Goal: Information Seeking & Learning: Understand process/instructions

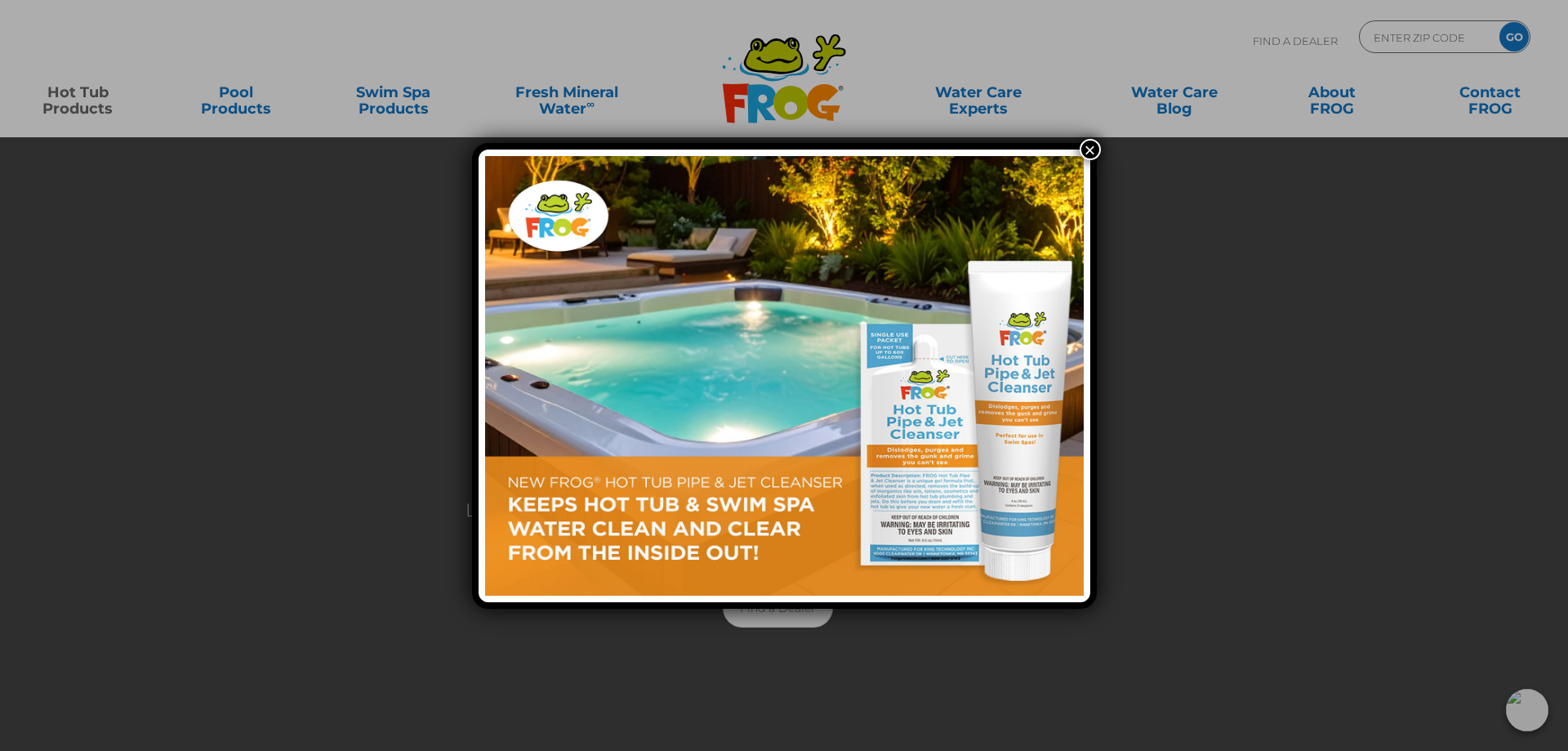
click at [1090, 144] on button "×" at bounding box center [1090, 149] width 21 height 21
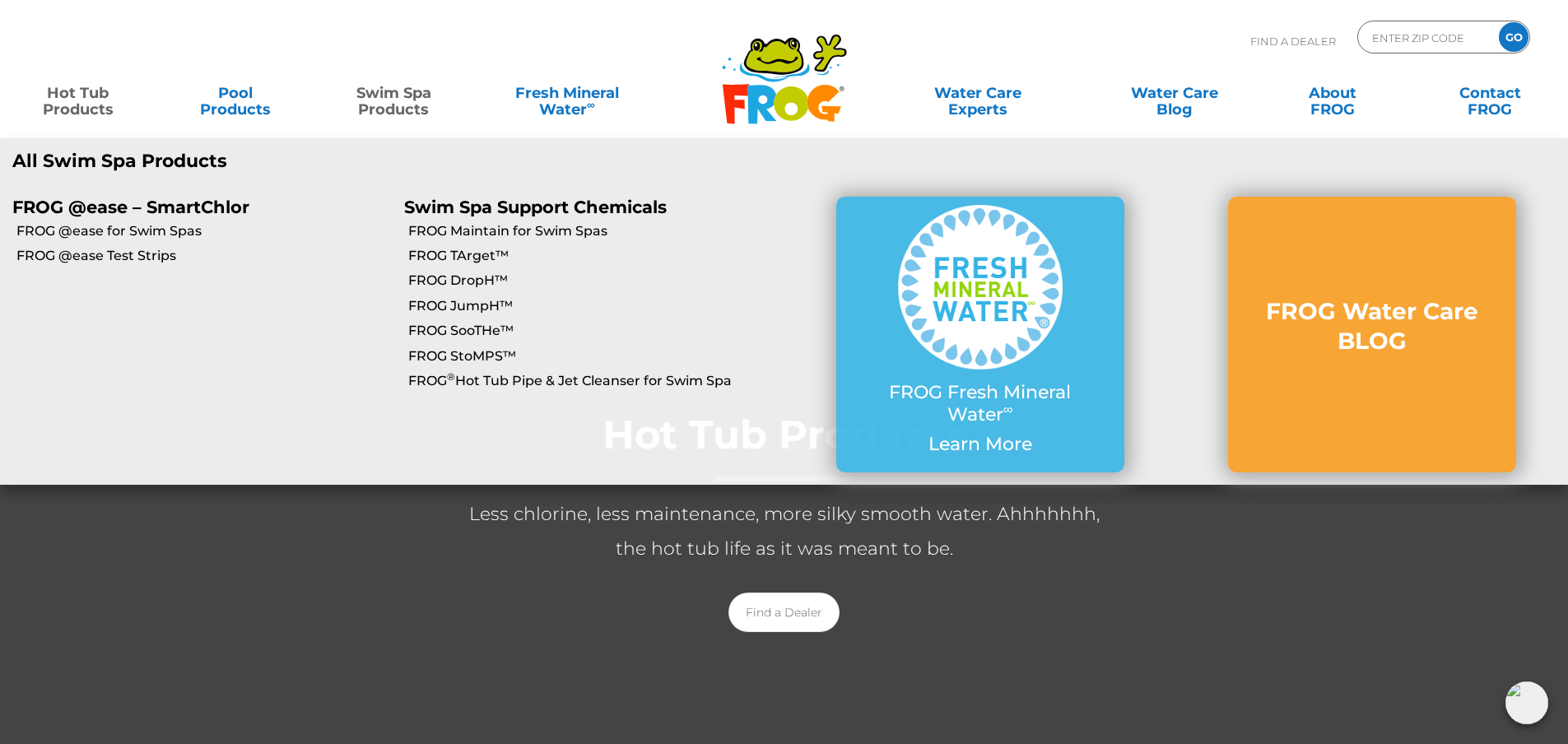
click at [133, 212] on p "FROG @ease – SmartChlor" at bounding box center [195, 207] width 367 height 20
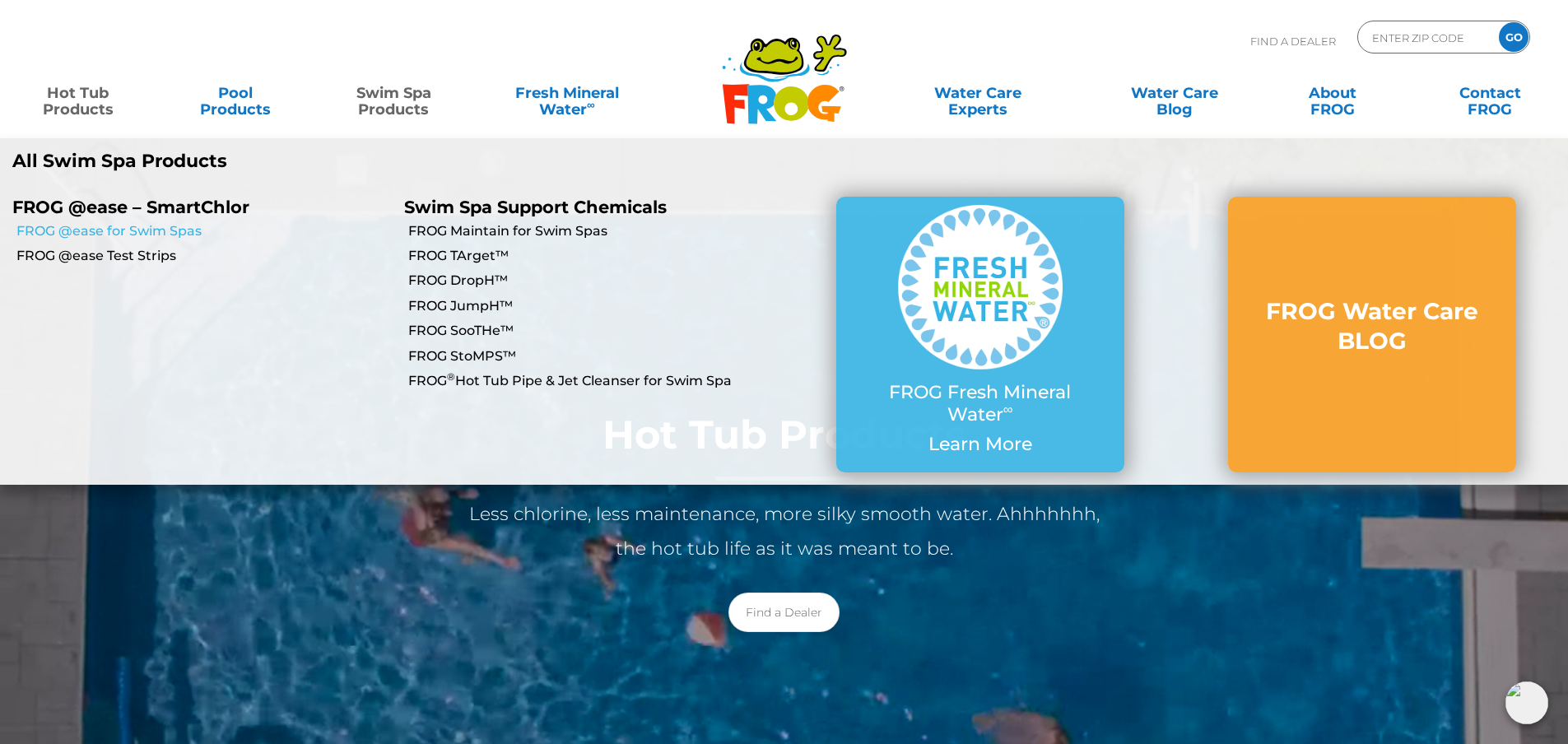
click at [136, 226] on link "FROG @ease for Swim Spas" at bounding box center [204, 232] width 375 height 19
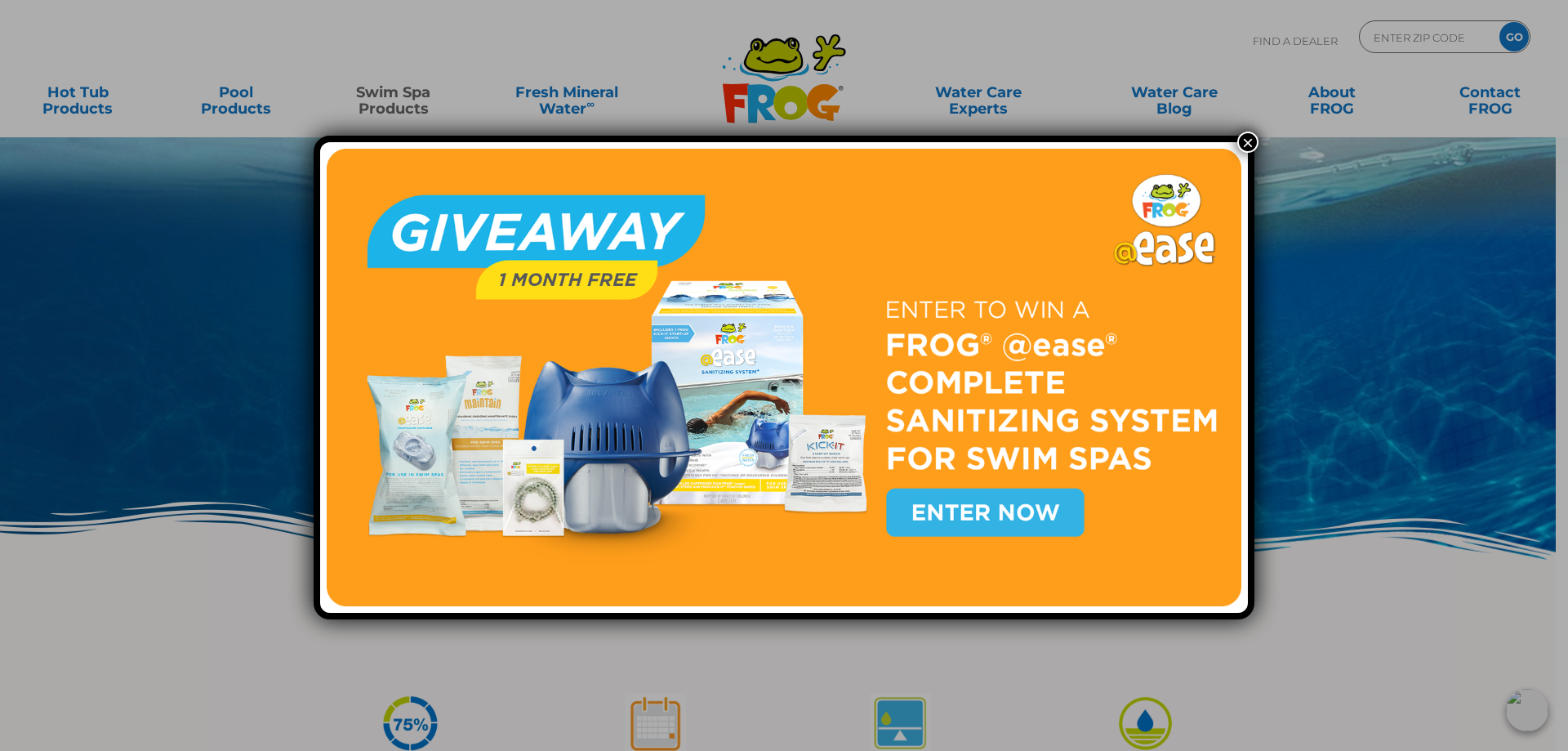
click at [1244, 143] on button "×" at bounding box center [1247, 142] width 21 height 21
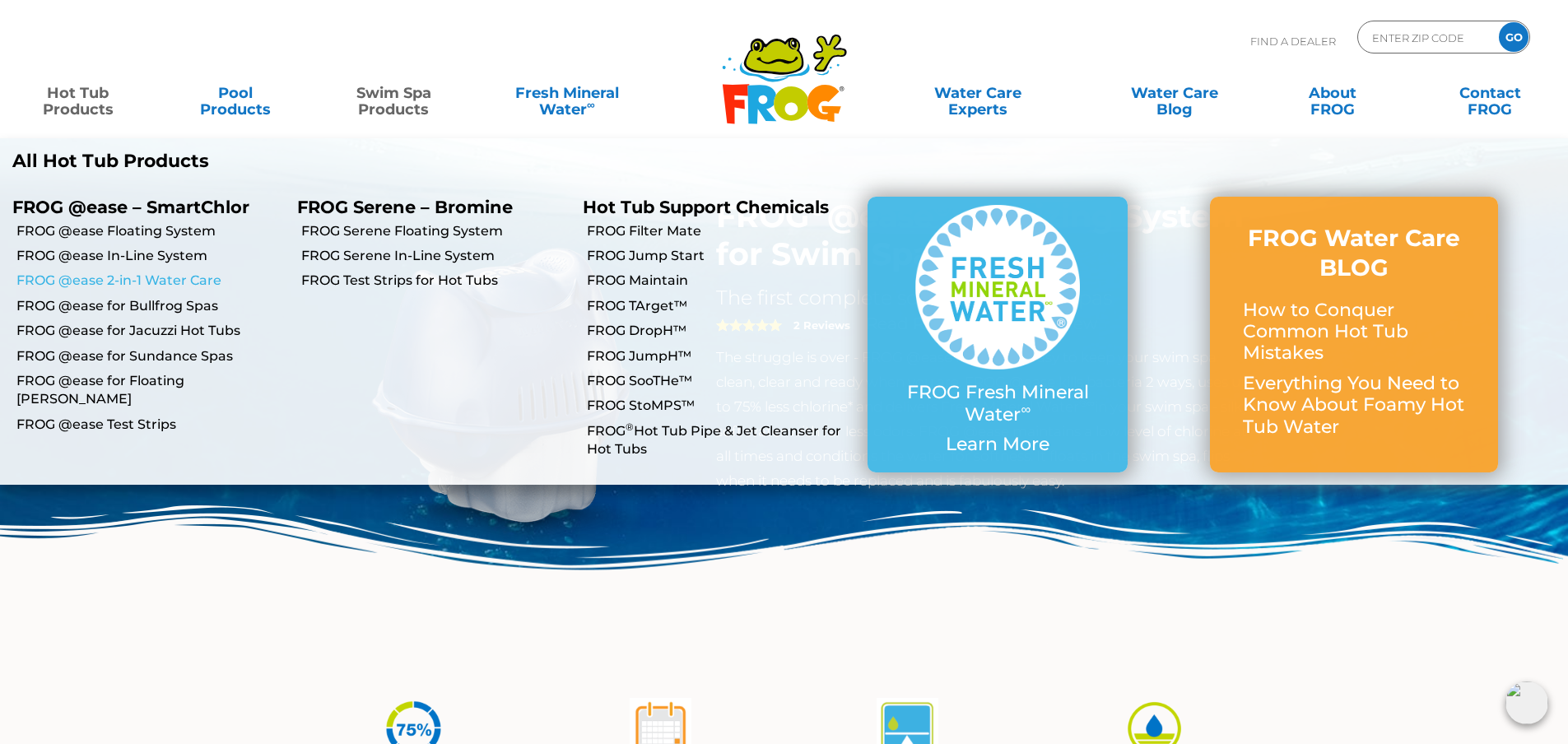
click at [142, 283] on link "FROG @ease 2-in-1 Water Care" at bounding box center [151, 281] width 269 height 19
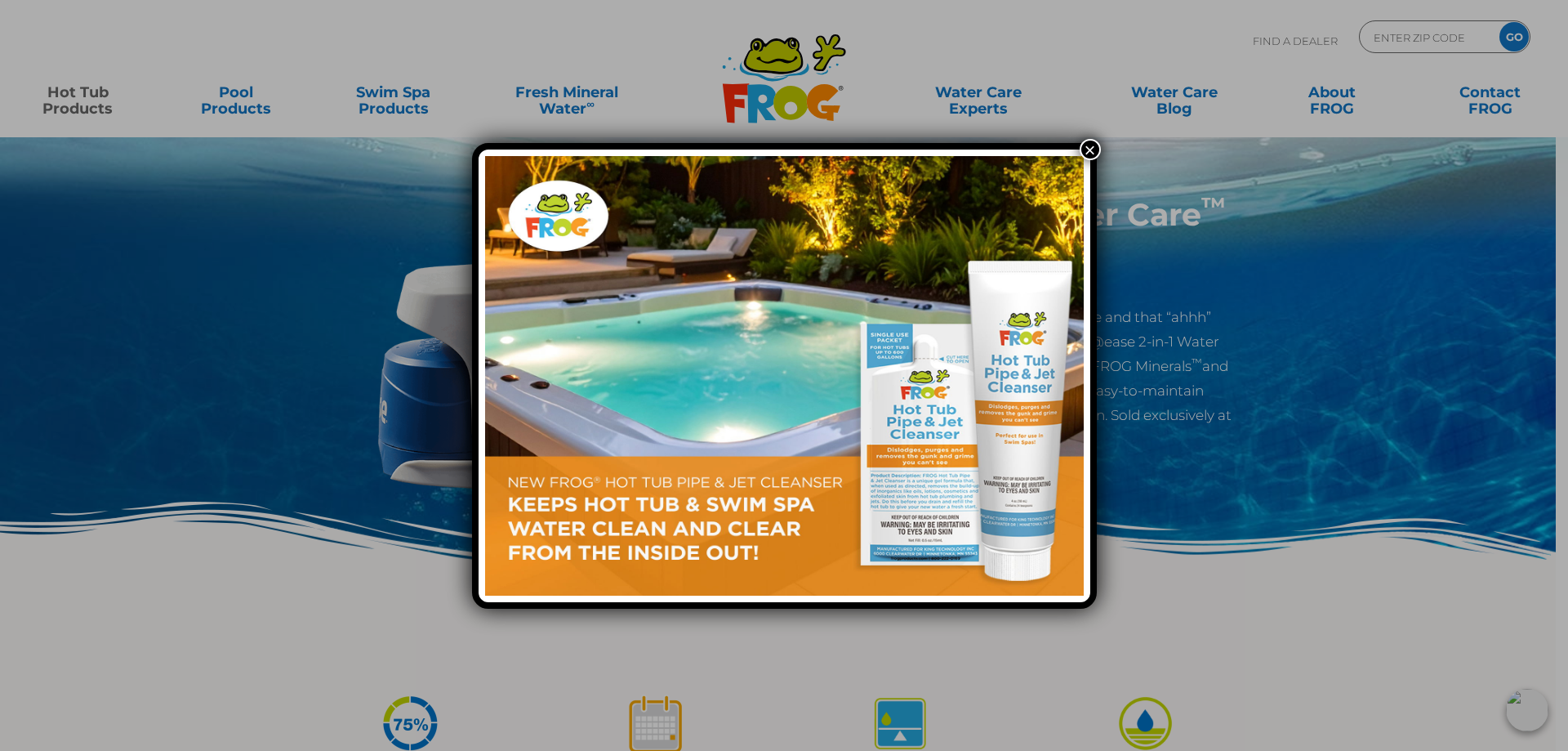
click at [1091, 142] on button "×" at bounding box center [1090, 149] width 21 height 21
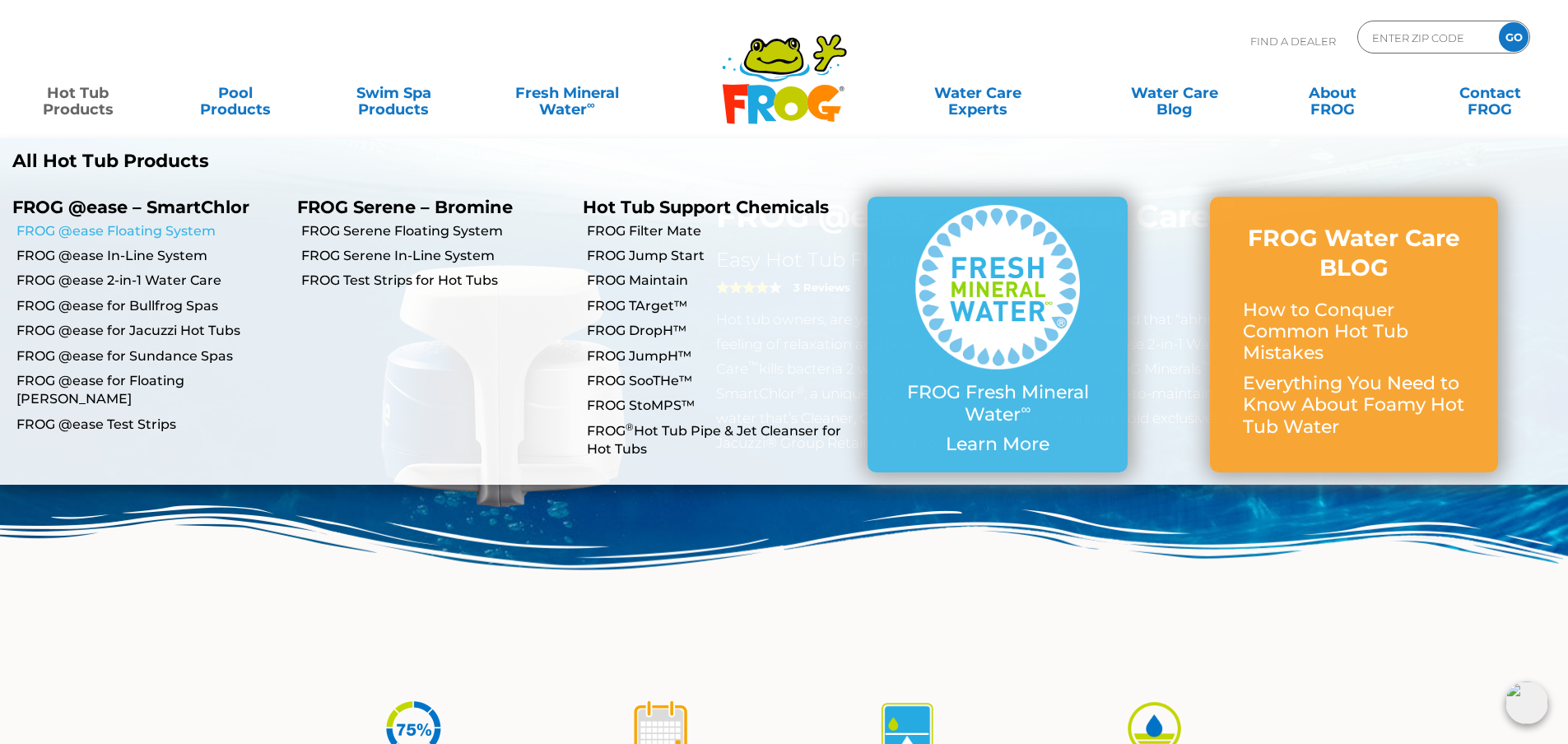
click at [144, 231] on link "FROG @ease Floating System" at bounding box center [151, 232] width 269 height 19
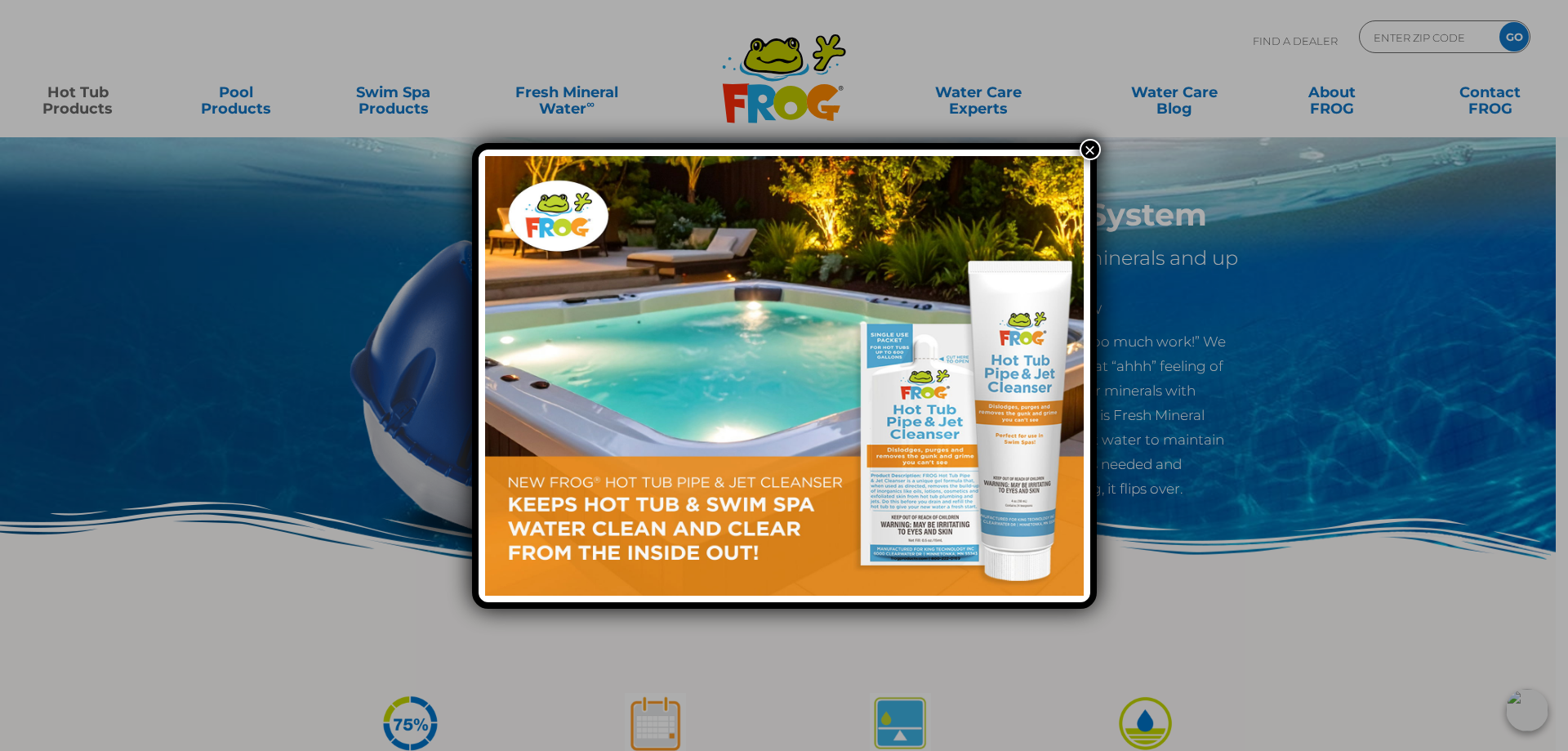
click at [1087, 154] on button "×" at bounding box center [1090, 149] width 21 height 21
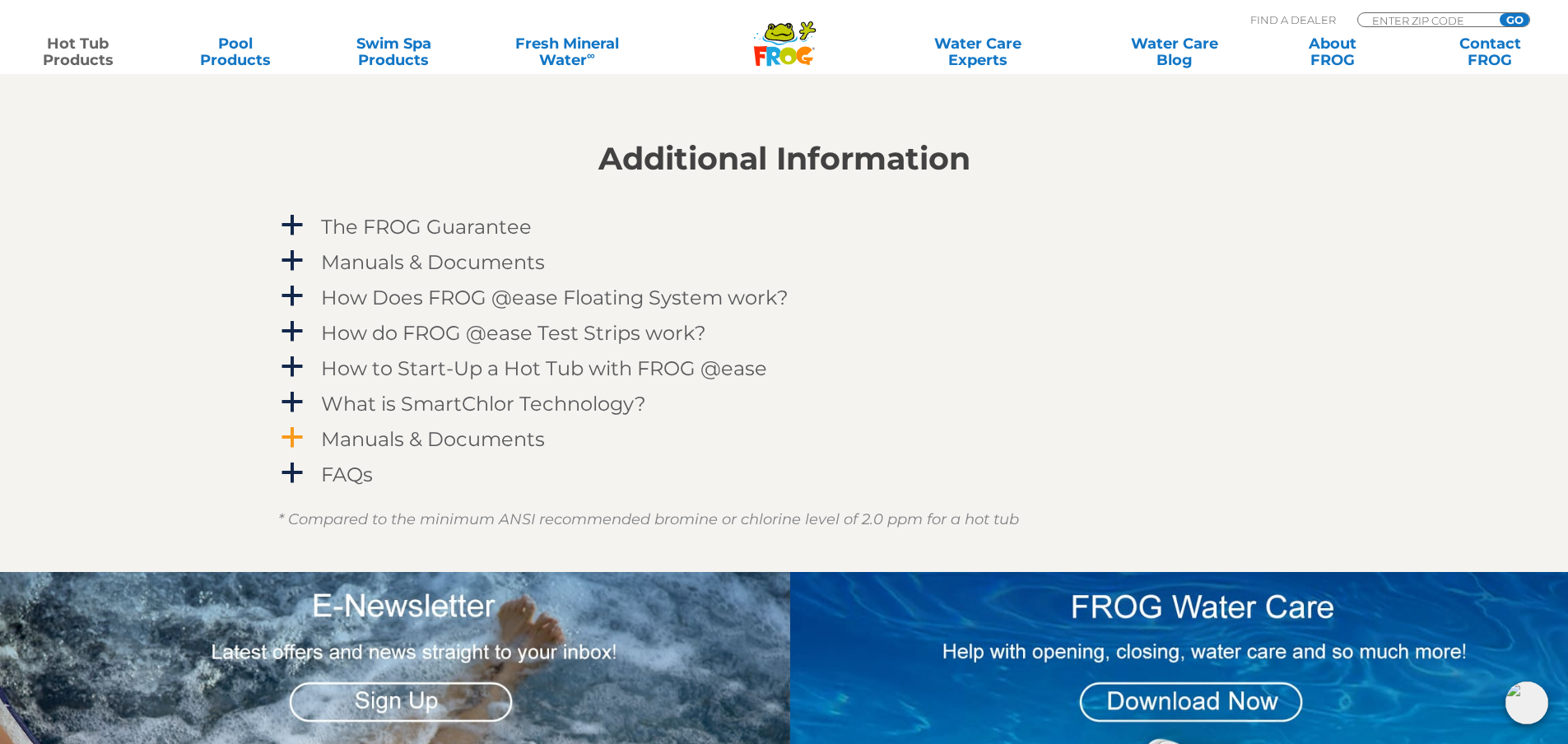
scroll to position [1729, 0]
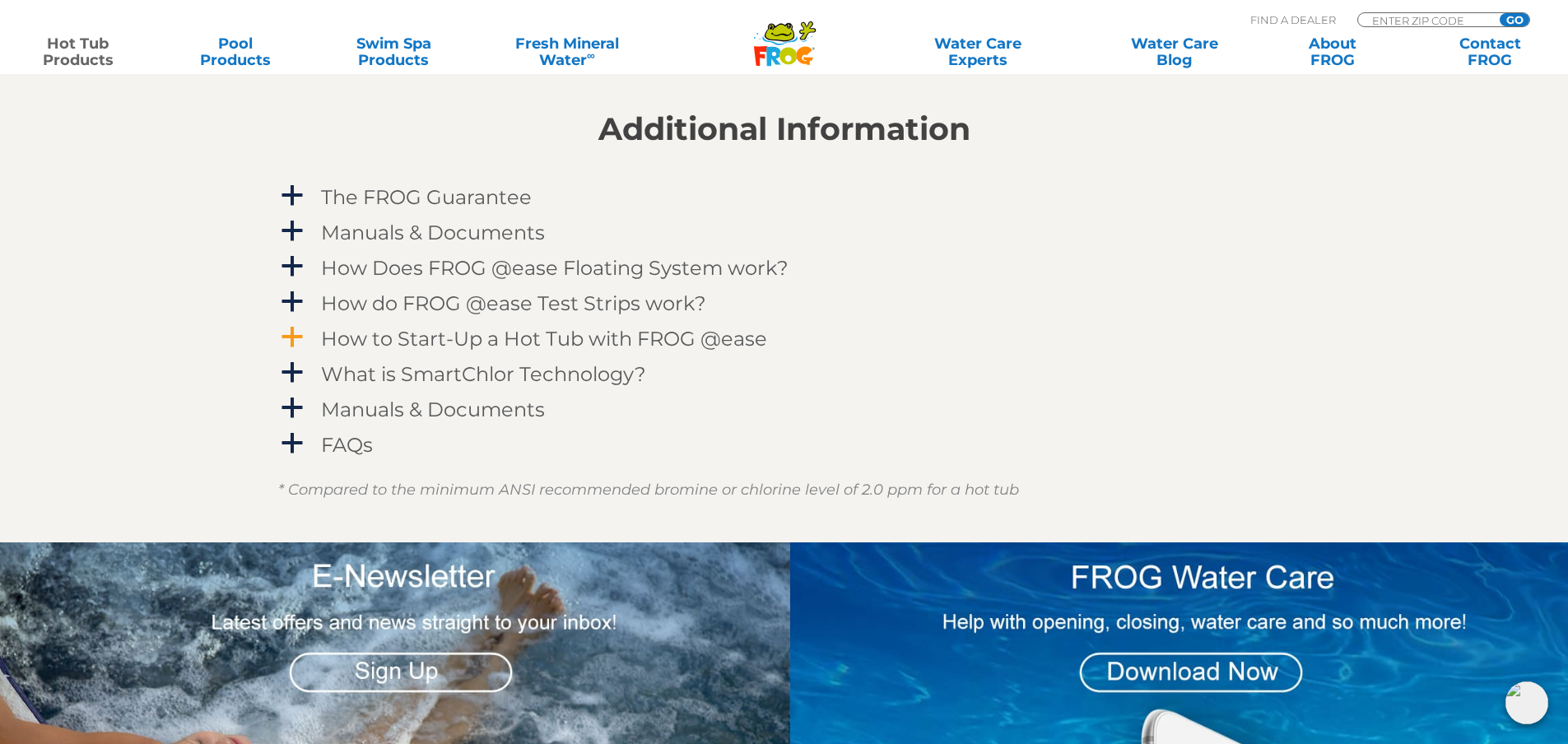
click at [640, 339] on h4 "How to Start-Up a Hot Tub with FROG @ease" at bounding box center [545, 339] width 446 height 22
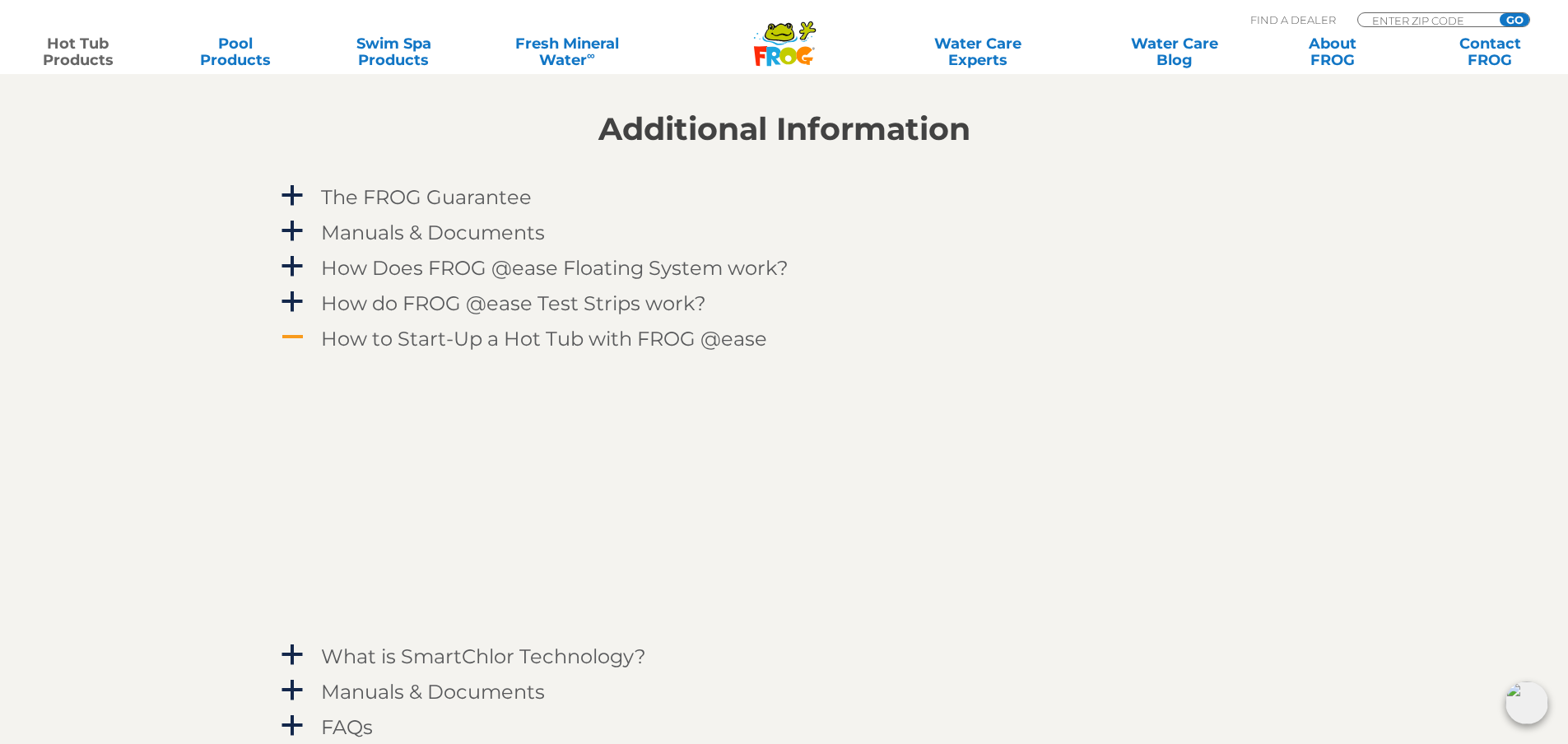
click at [640, 339] on h4 "How to Start-Up a Hot Tub with FROG @ease" at bounding box center [545, 339] width 446 height 22
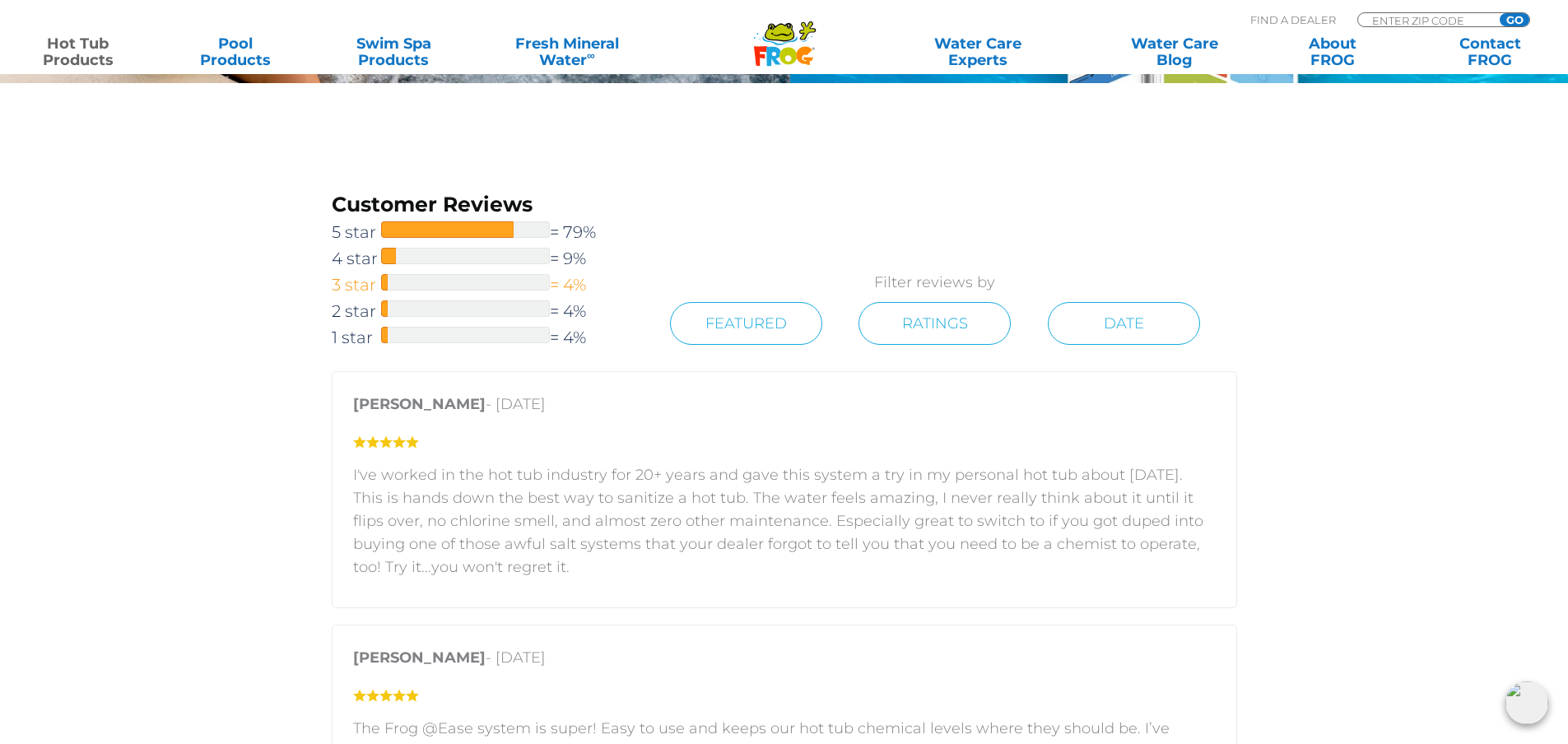
scroll to position [2635, 0]
